Goal: Information Seeking & Learning: Learn about a topic

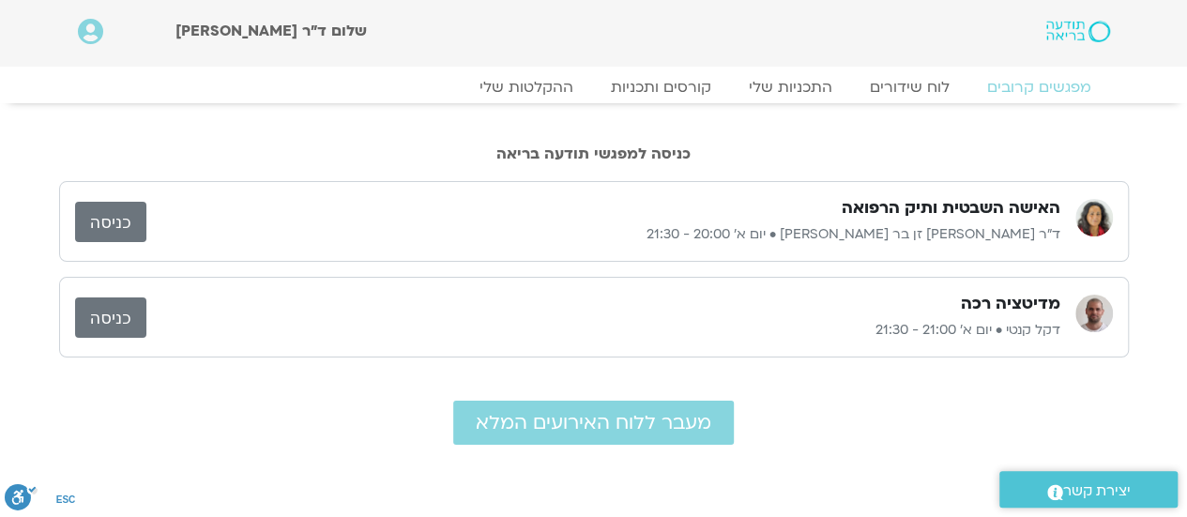
click at [112, 218] on link "כניסה" at bounding box center [110, 222] width 71 height 40
click at [537, 85] on link "ההקלטות שלי" at bounding box center [527, 87] width 158 height 23
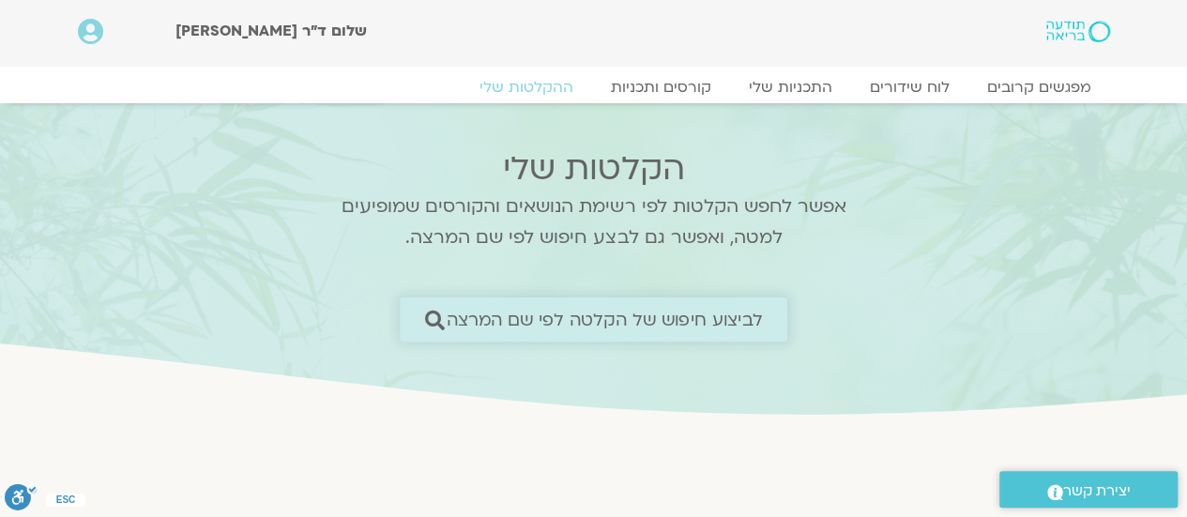
click at [654, 310] on span "לביצוע חיפוש של הקלטה לפי שם המרצה" at bounding box center [605, 320] width 316 height 20
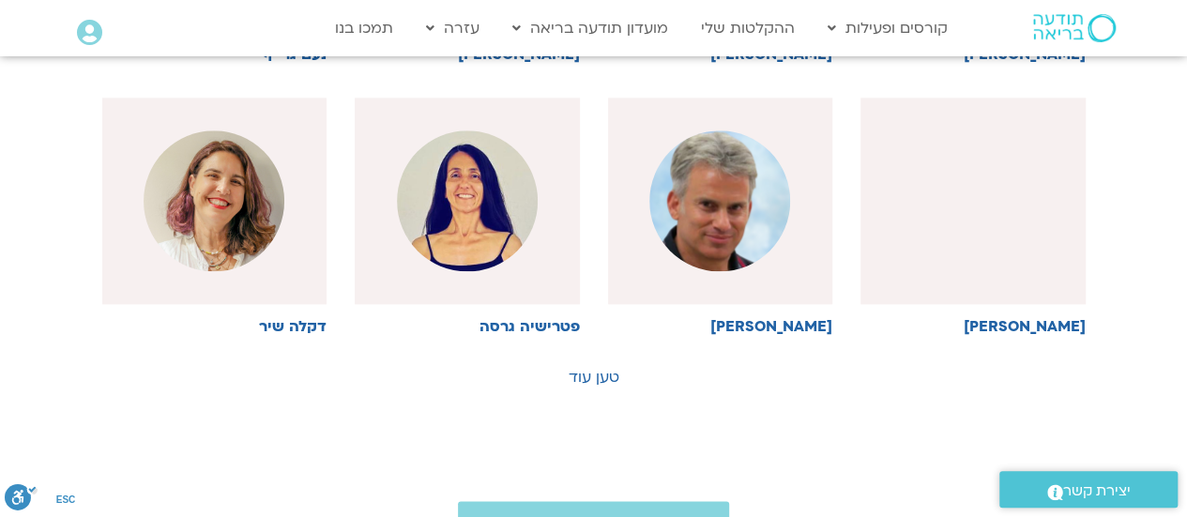
scroll to position [1047, 0]
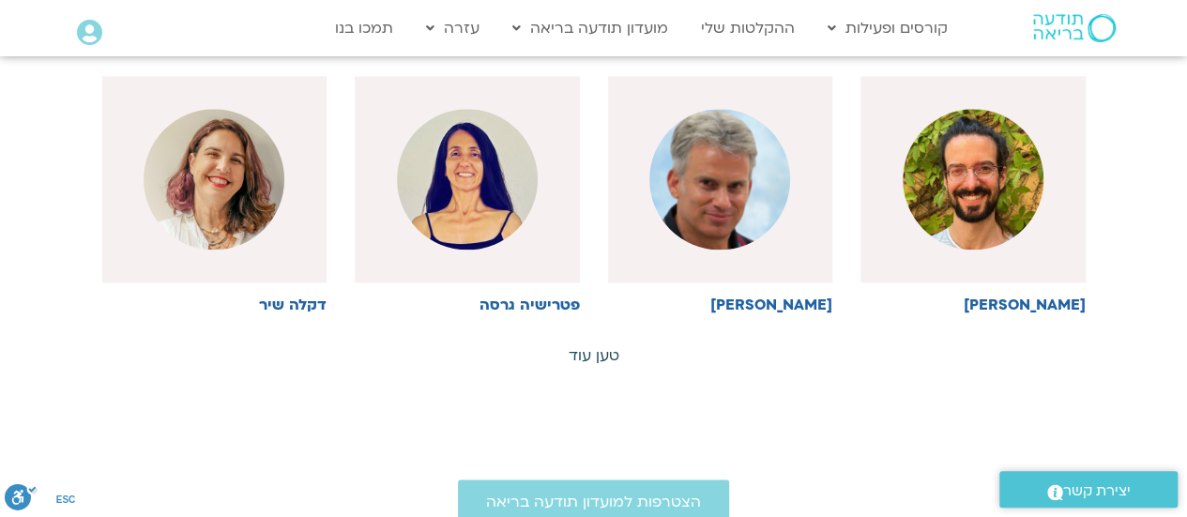
click at [589, 357] on link "טען עוד" at bounding box center [594, 355] width 51 height 21
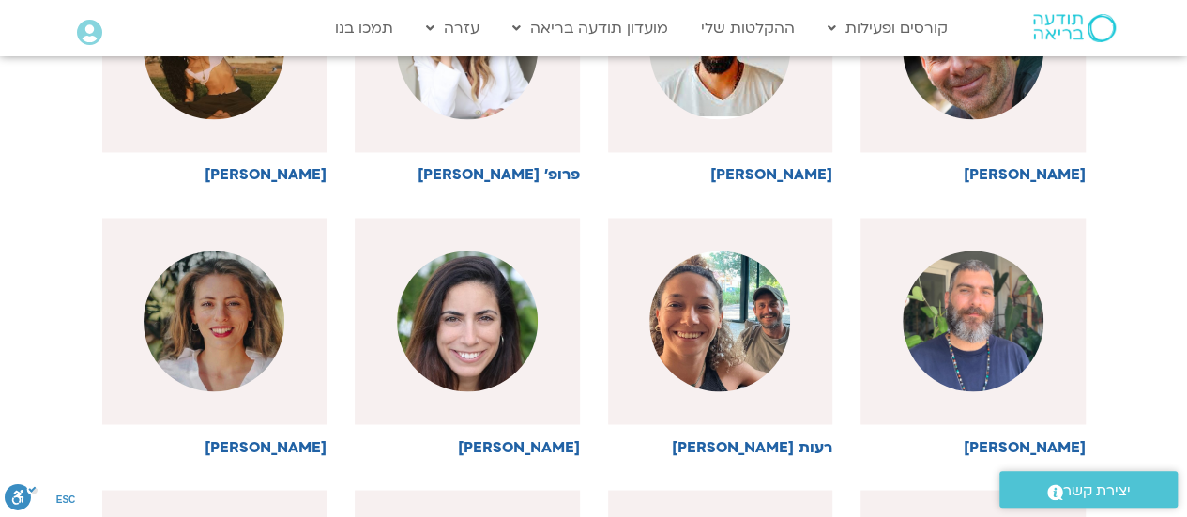
scroll to position [1457, 0]
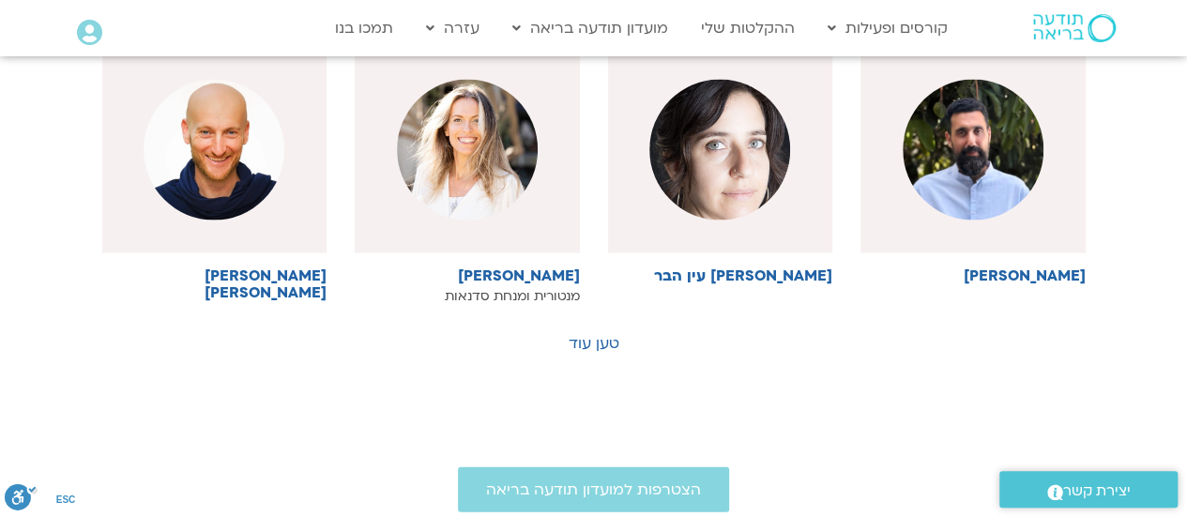
scroll to position [1907, 0]
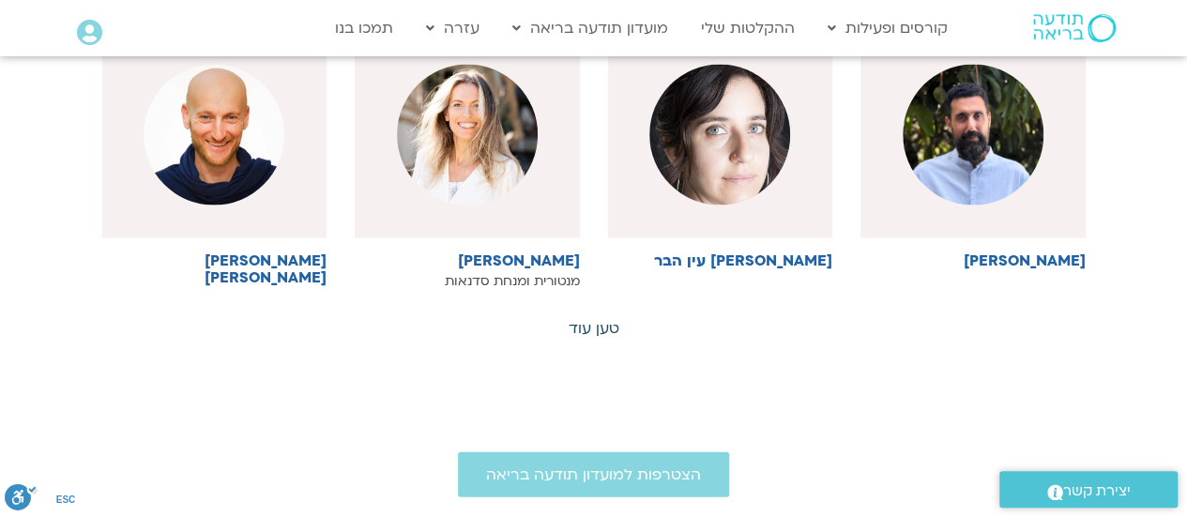
click at [599, 320] on link "טען עוד" at bounding box center [594, 328] width 51 height 21
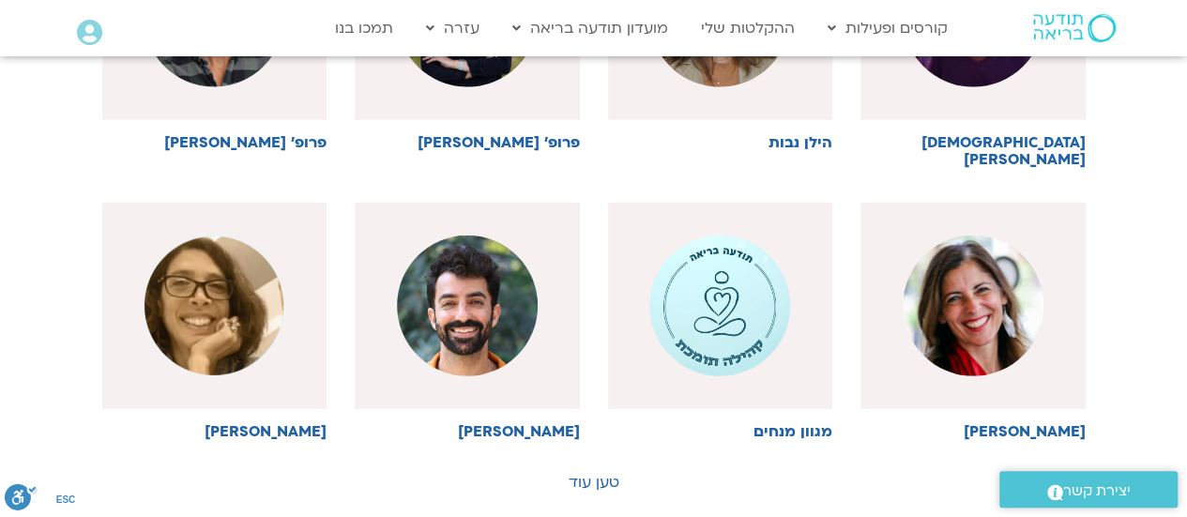
scroll to position [2591, 0]
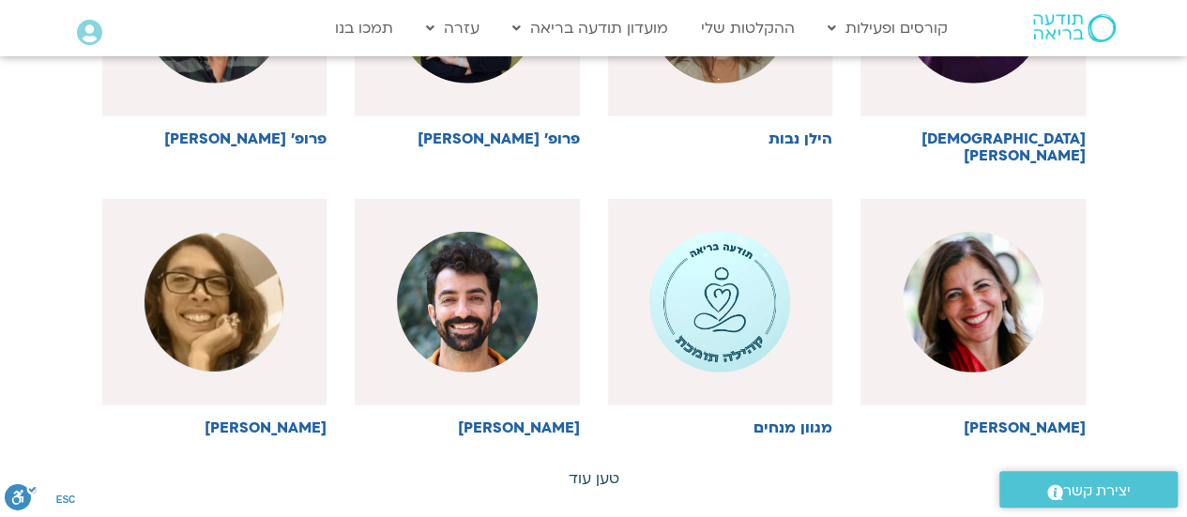
click at [596, 468] on link "טען עוד" at bounding box center [594, 478] width 51 height 21
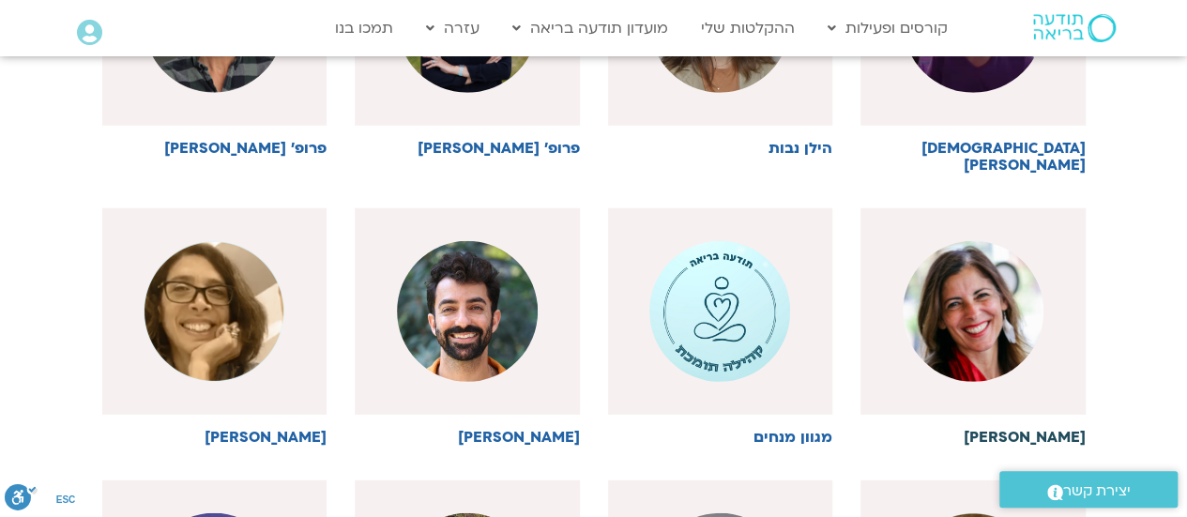
scroll to position [2583, 0]
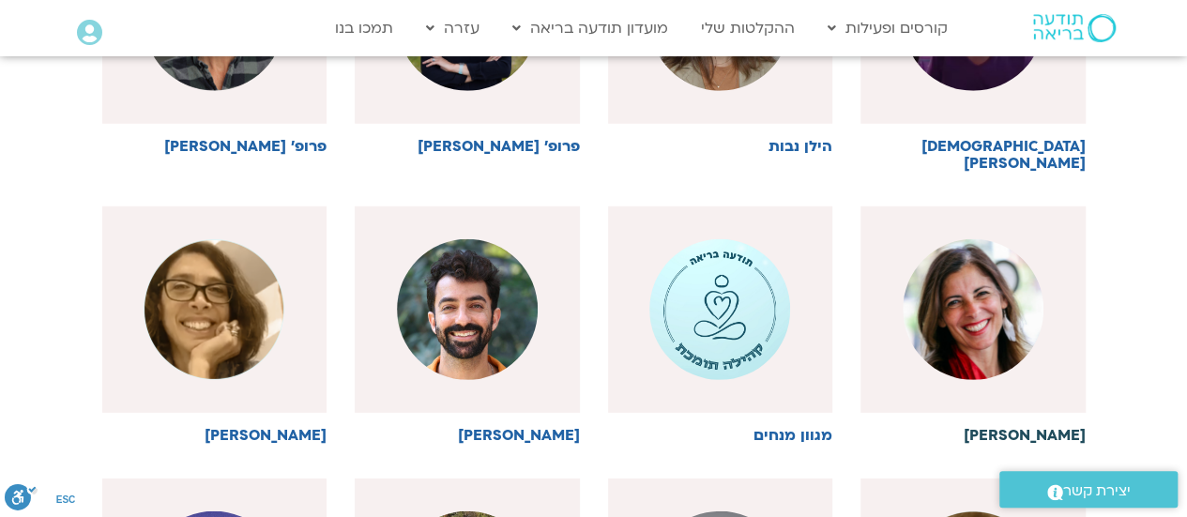
click at [1033, 427] on h6 "מירב שרייבר" at bounding box center [973, 435] width 225 height 17
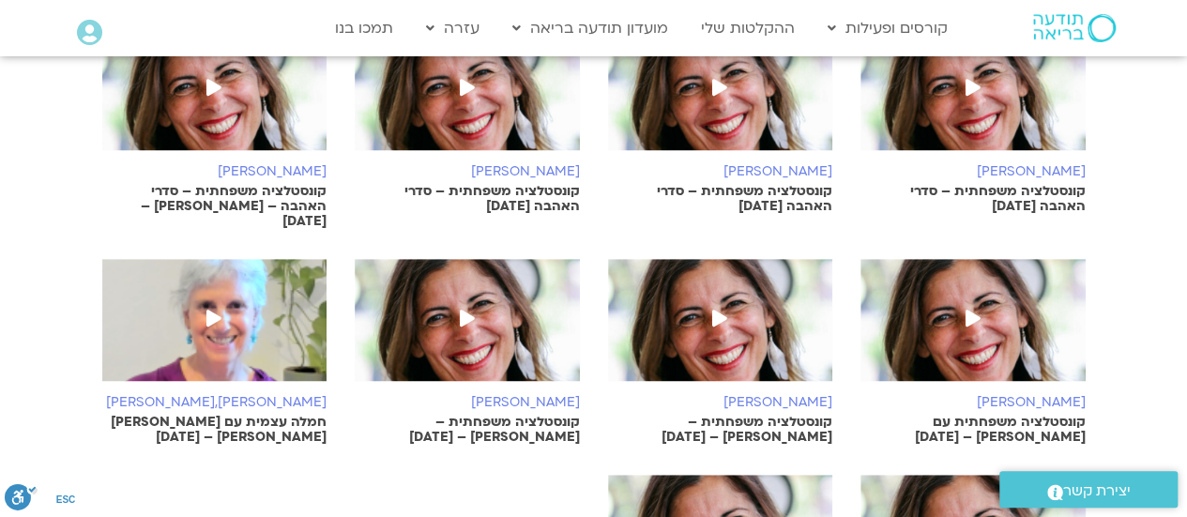
scroll to position [456, 0]
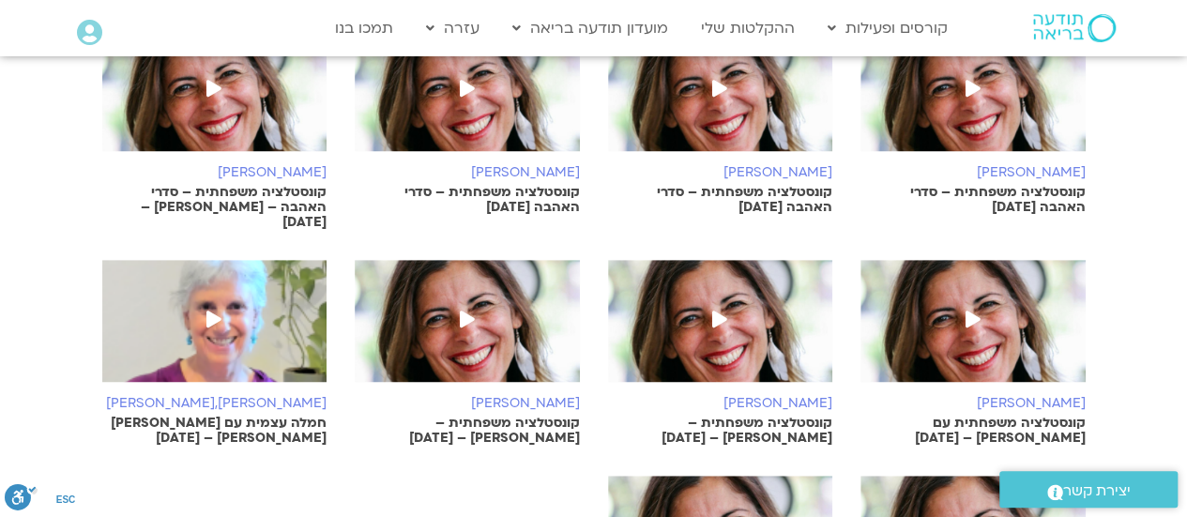
click at [717, 311] on icon at bounding box center [719, 319] width 15 height 17
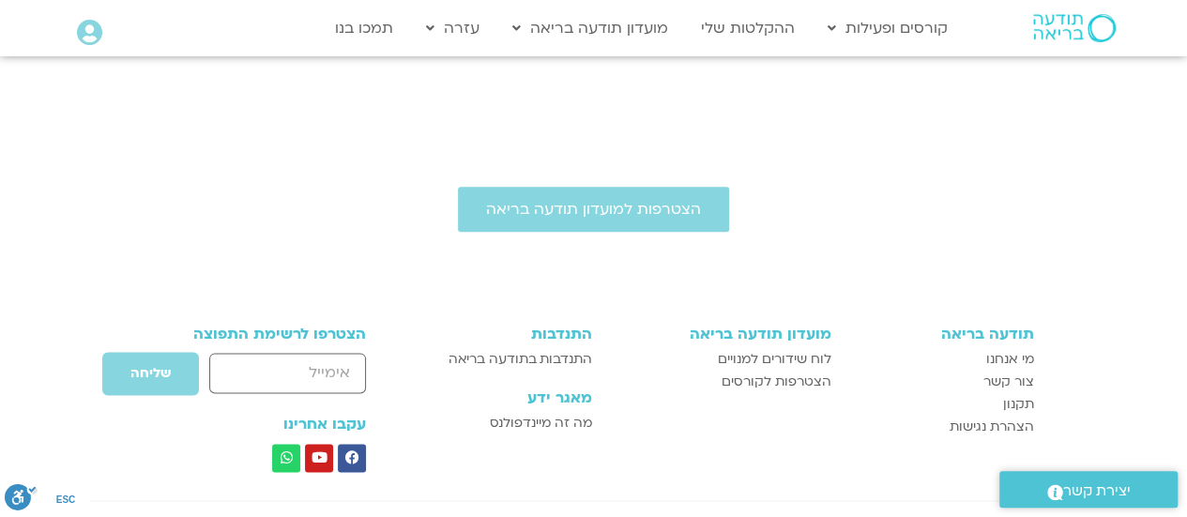
scroll to position [1124, 0]
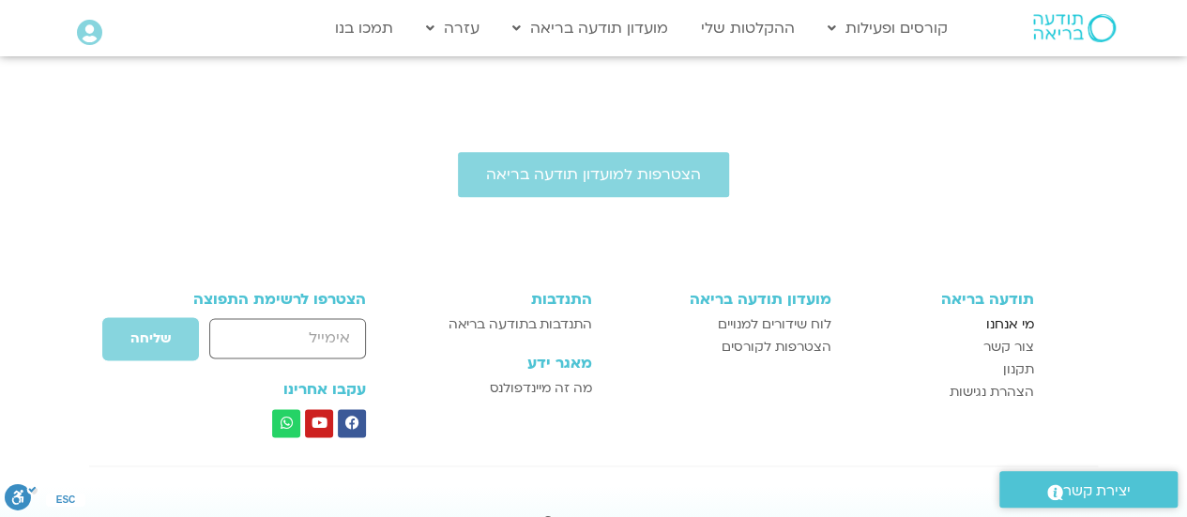
click at [1010, 313] on span "מי אנחנו" at bounding box center [1010, 324] width 48 height 23
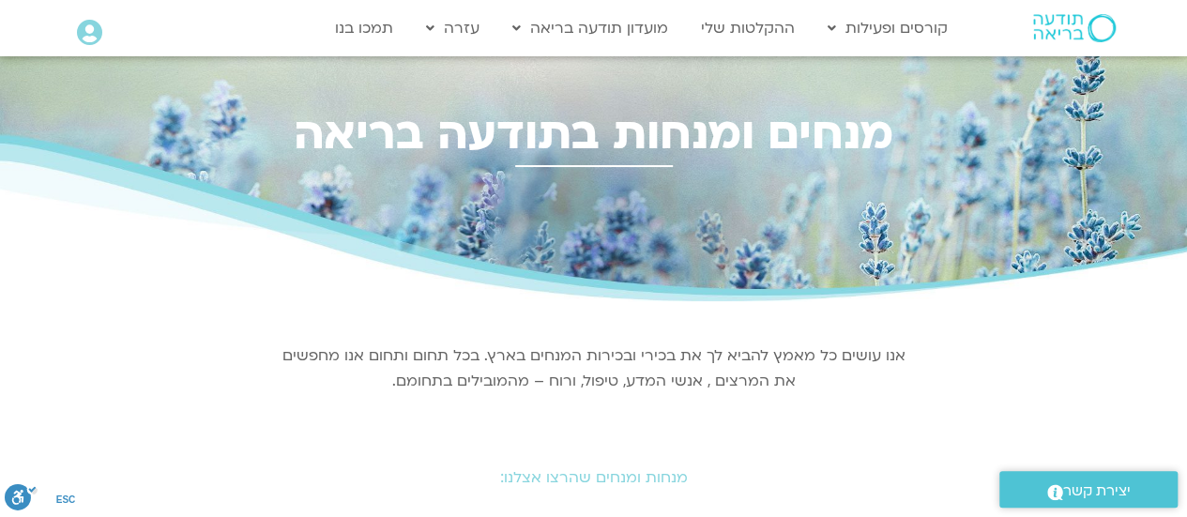
click at [758, 27] on link "ההקלטות שלי" at bounding box center [748, 28] width 113 height 36
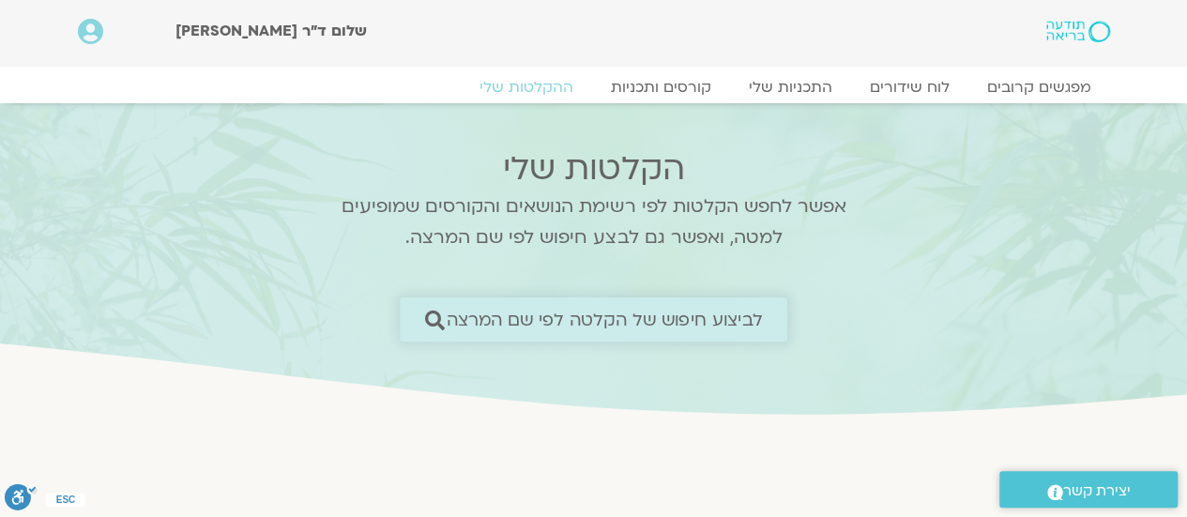
click at [686, 318] on span "לביצוע חיפוש של הקלטה לפי שם המרצה" at bounding box center [605, 320] width 316 height 20
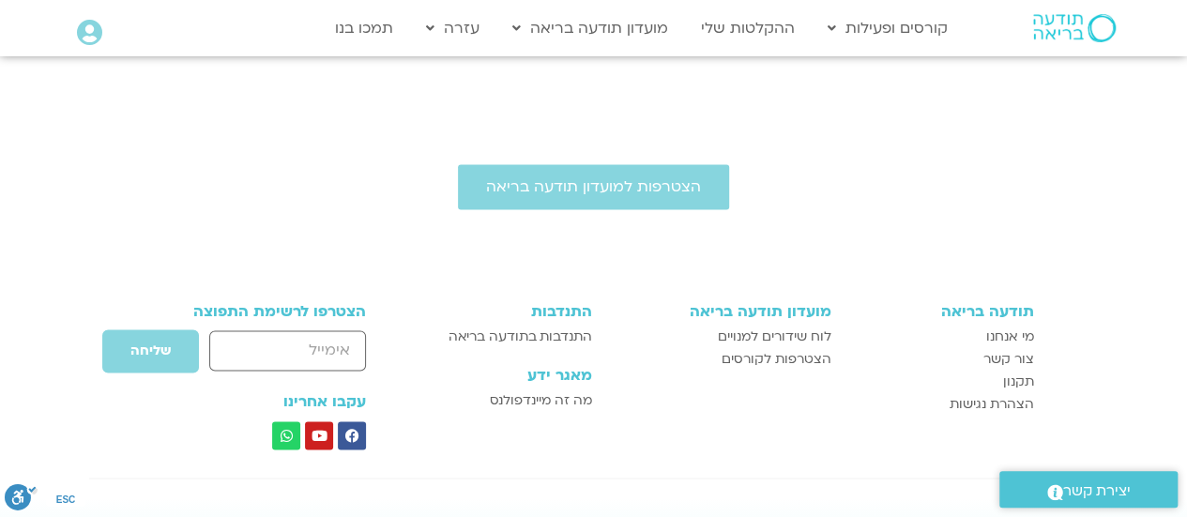
scroll to position [1354, 0]
